Goal: Task Accomplishment & Management: Complete application form

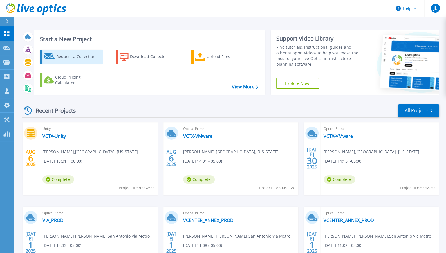
click at [65, 57] on div "Request a Collection" at bounding box center [78, 56] width 45 height 11
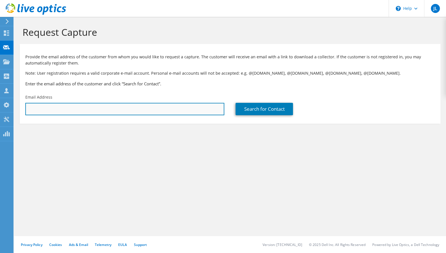
click at [175, 108] on input "text" at bounding box center [124, 109] width 199 height 12
paste input "[PERSON_NAME][GEOGRAPHIC_DATA] <[EMAIL_ADDRESS][PERSON_NAME][DOMAIN_NAME]>"
type input "[EMAIL_ADDRESS][PERSON_NAME][DOMAIN_NAME]"
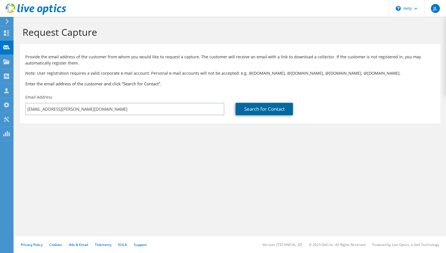
click at [248, 103] on link "Search for Contact" at bounding box center [263, 109] width 57 height 12
type input "SOUTH SAN ANTONIO IND SCH DIST"
type input "Israel"
type input "De Leon"
type input "[GEOGRAPHIC_DATA]"
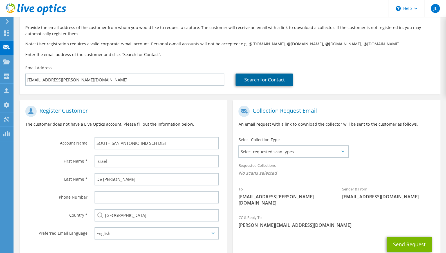
scroll to position [62, 0]
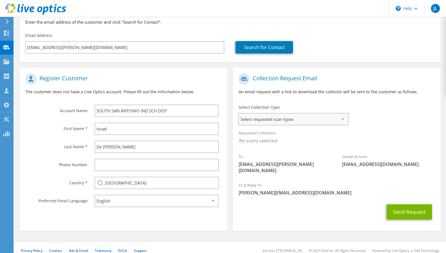
click at [280, 120] on span "Select requested scan types" at bounding box center [293, 118] width 109 height 11
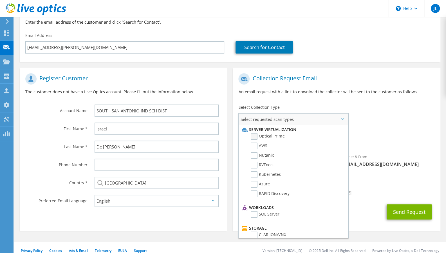
click at [255, 136] on label "Optical Prime" at bounding box center [268, 136] width 34 height 7
click at [0, 0] on input "Optical Prime" at bounding box center [0, 0] width 0 height 0
click at [257, 166] on label "RVTools" at bounding box center [262, 164] width 23 height 7
click at [0, 0] on input "RVTools" at bounding box center [0, 0] width 0 height 0
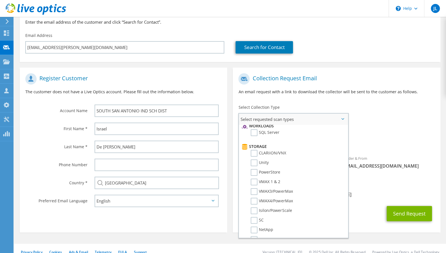
scroll to position [0, 0]
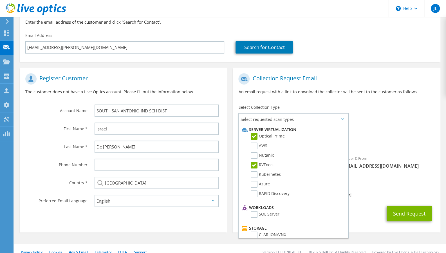
click at [355, 57] on section "Provide the email address of the customer from whom you would like to request a…" at bounding box center [230, 22] width 420 height 80
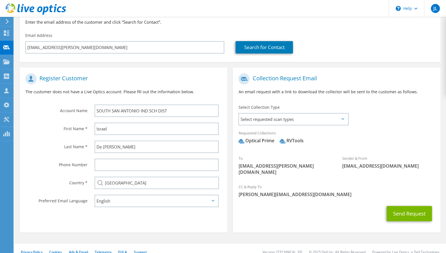
click at [344, 118] on span "Select requested scan types" at bounding box center [293, 118] width 109 height 11
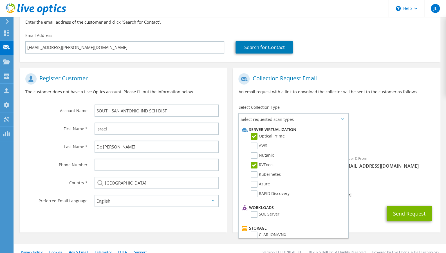
click at [418, 109] on div "To israel.deleon@southsanisd.net Sender & From liveoptics@liveoptics.com" at bounding box center [336, 125] width 207 height 110
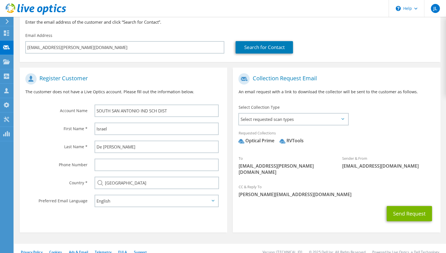
scroll to position [63, 0]
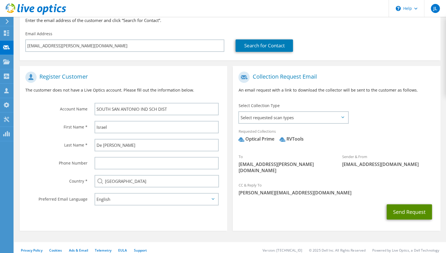
click at [415, 206] on button "Send Request" at bounding box center [408, 211] width 45 height 15
